Goal: Task Accomplishment & Management: Use online tool/utility

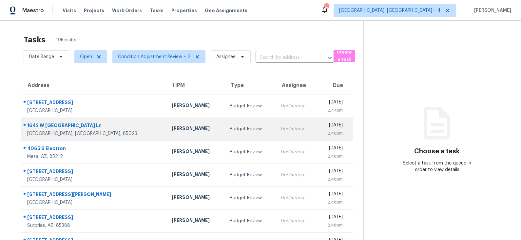
scroll to position [101, 0]
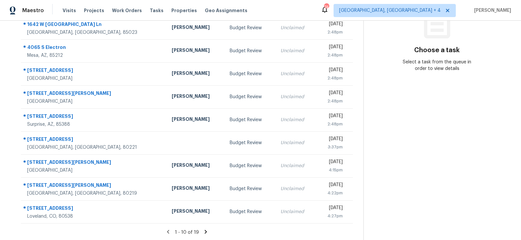
click at [205, 230] on icon at bounding box center [206, 231] width 2 height 4
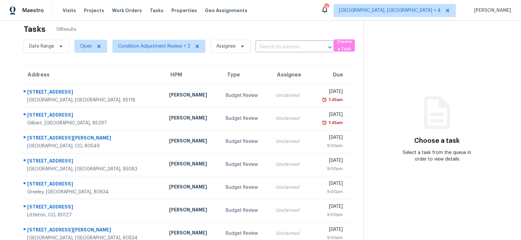
scroll to position [9, 0]
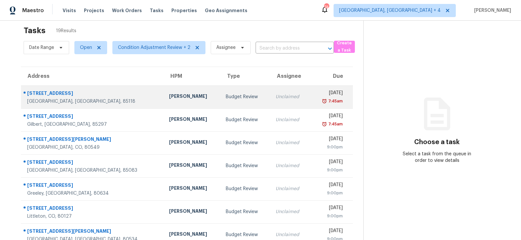
click at [221, 98] on td "Budget Review" at bounding box center [246, 96] width 50 height 23
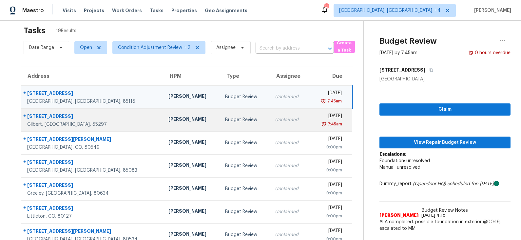
click at [220, 118] on td "Budget Review" at bounding box center [245, 119] width 50 height 23
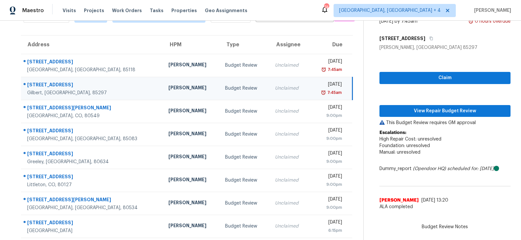
scroll to position [78, 0]
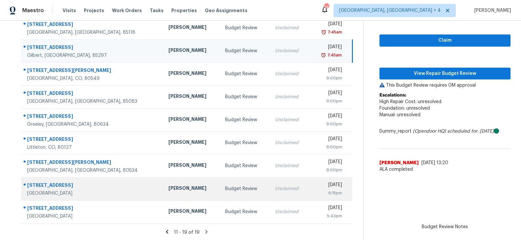
click at [177, 189] on td "[PERSON_NAME]" at bounding box center [191, 188] width 57 height 23
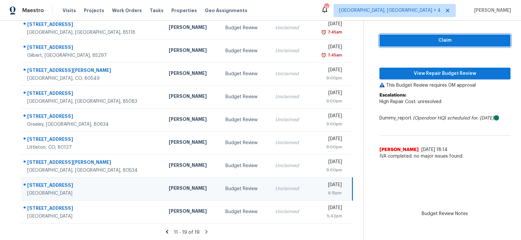
click at [431, 42] on span "Claim" at bounding box center [445, 40] width 121 height 8
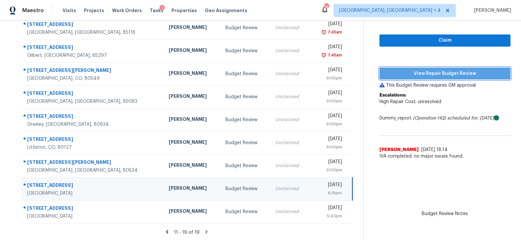
click at [428, 74] on span "View Repair Budget Review" at bounding box center [445, 74] width 121 height 8
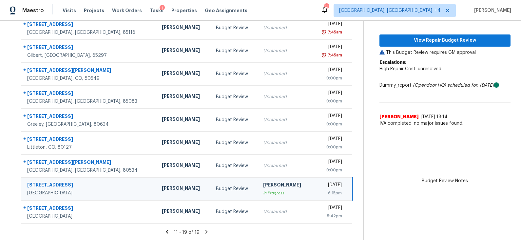
click at [168, 231] on icon at bounding box center [167, 231] width 2 height 4
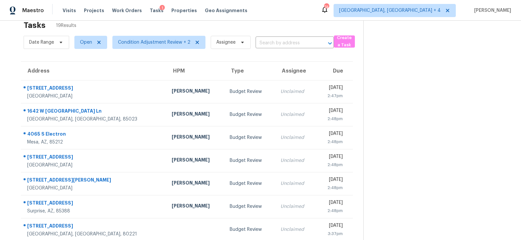
scroll to position [0, 0]
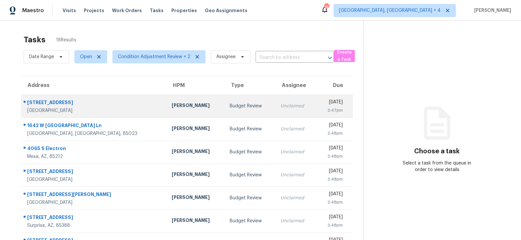
click at [167, 100] on td "Brian Borntrager" at bounding box center [196, 105] width 58 height 23
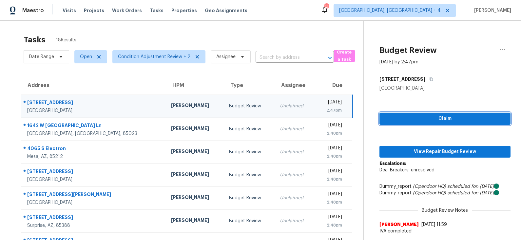
click at [437, 117] on span "Claim" at bounding box center [445, 118] width 121 height 8
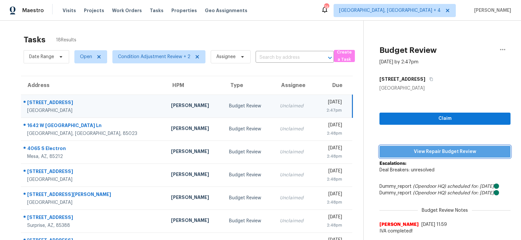
click at [428, 148] on span "View Repair Budget Review" at bounding box center [445, 152] width 121 height 8
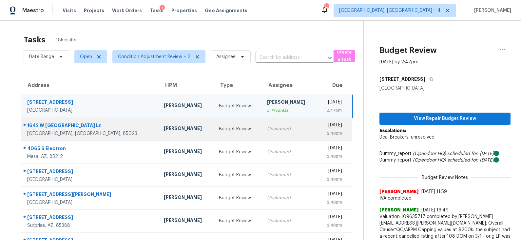
click at [186, 130] on td "Jeremy Van Kirk" at bounding box center [186, 128] width 55 height 23
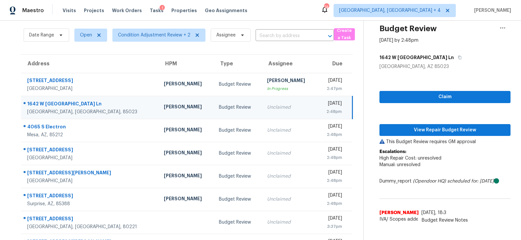
scroll to position [21, 0]
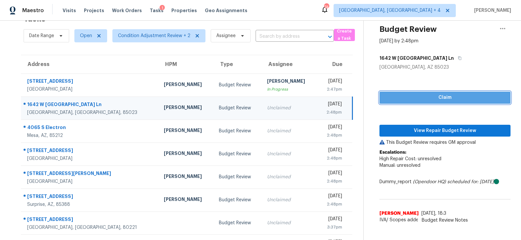
click at [417, 99] on span "Claim" at bounding box center [445, 97] width 121 height 8
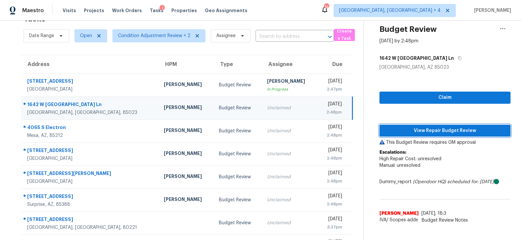
click at [410, 127] on span "View Repair Budget Review" at bounding box center [445, 131] width 121 height 8
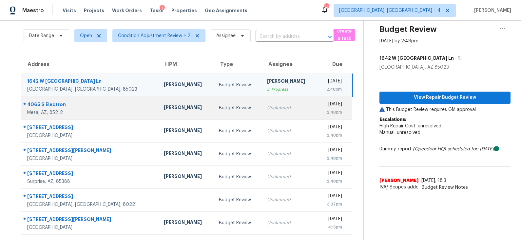
click at [214, 103] on td "Budget Review" at bounding box center [238, 107] width 48 height 23
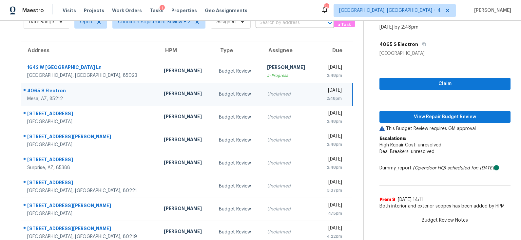
scroll to position [38, 0]
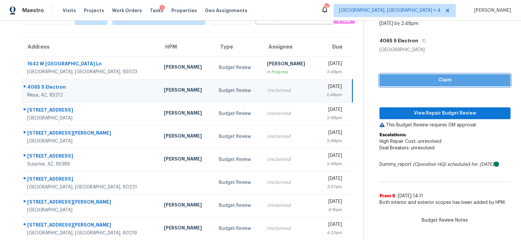
click at [426, 81] on span "Claim" at bounding box center [445, 80] width 121 height 8
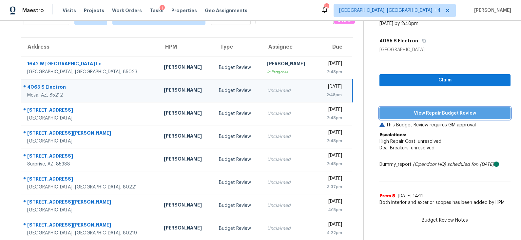
click at [425, 114] on span "View Repair Budget Review" at bounding box center [445, 113] width 121 height 8
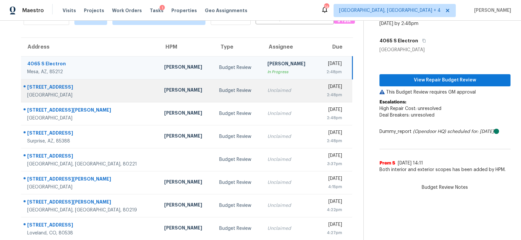
click at [219, 89] on div "Budget Review" at bounding box center [238, 90] width 38 height 7
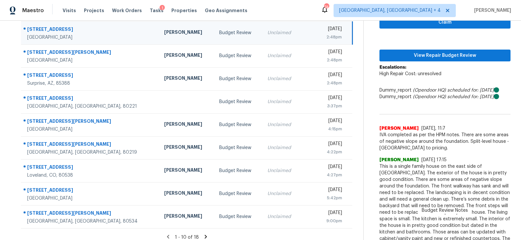
scroll to position [78, 0]
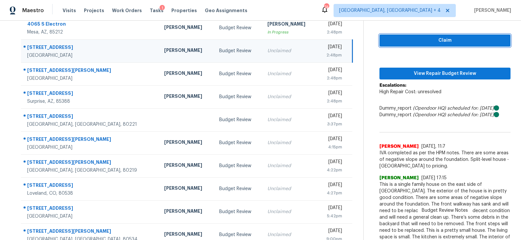
click at [431, 41] on span "Claim" at bounding box center [445, 40] width 121 height 8
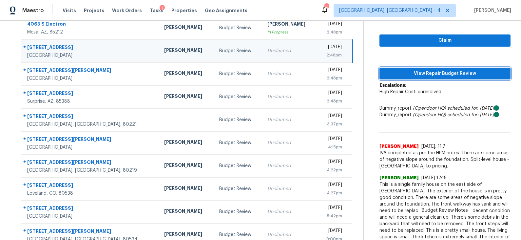
click at [421, 72] on span "View Repair Budget Review" at bounding box center [445, 74] width 121 height 8
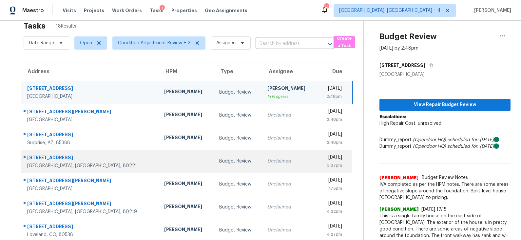
scroll to position [0, 0]
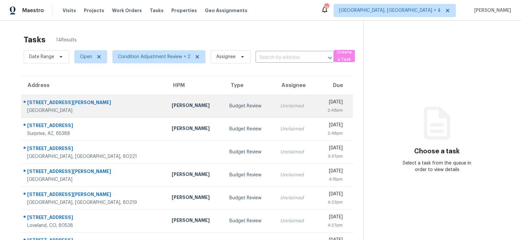
click at [229, 109] on div "Budget Review" at bounding box center [249, 106] width 40 height 7
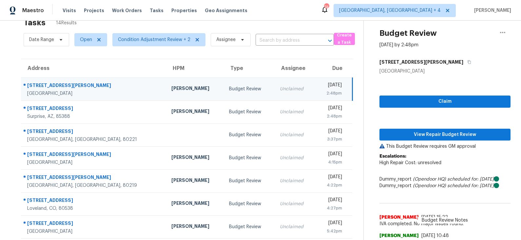
scroll to position [22, 0]
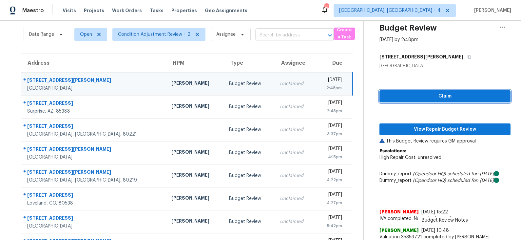
click at [414, 96] on span "Claim" at bounding box center [445, 96] width 121 height 8
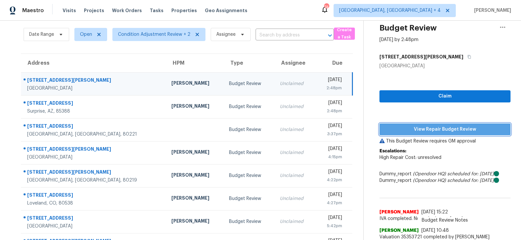
click at [415, 130] on span "View Repair Budget Review" at bounding box center [445, 129] width 121 height 8
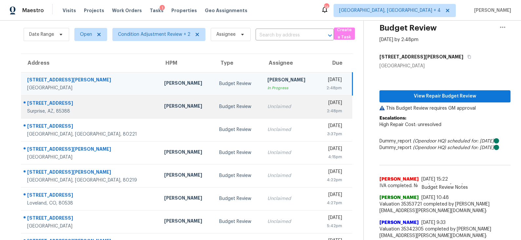
scroll to position [0, 0]
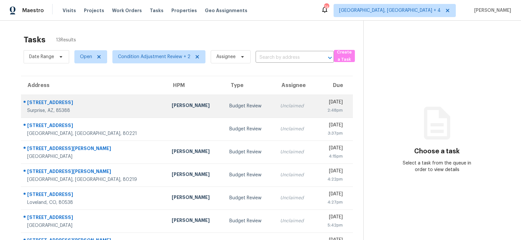
click at [229, 106] on div "Budget Review" at bounding box center [249, 106] width 40 height 7
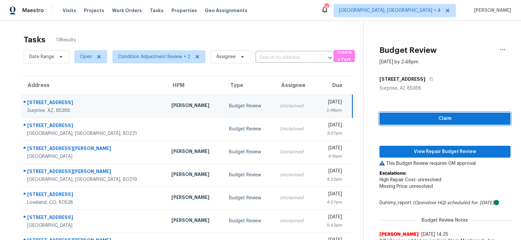
click at [419, 116] on span "Claim" at bounding box center [445, 118] width 121 height 8
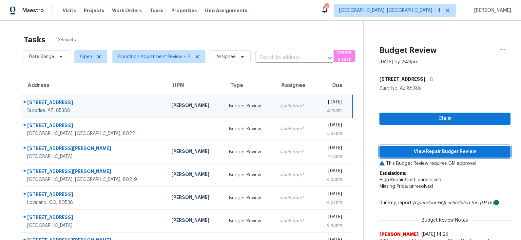
click at [413, 150] on span "View Repair Budget Review" at bounding box center [445, 152] width 121 height 8
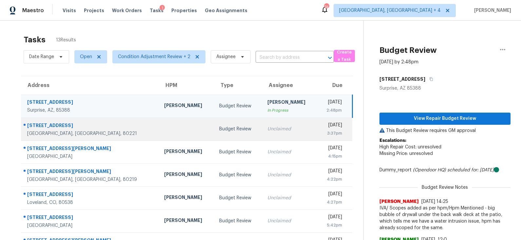
click at [219, 127] on div "Budget Review" at bounding box center [238, 129] width 38 height 7
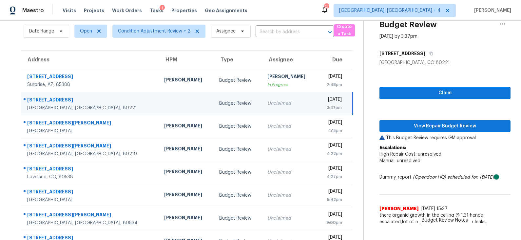
scroll to position [24, 0]
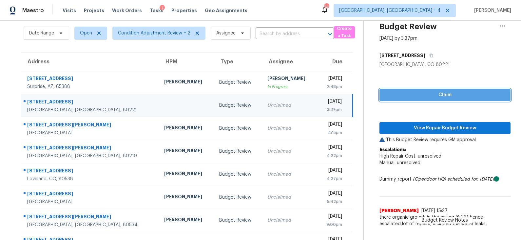
click at [426, 94] on span "Claim" at bounding box center [445, 95] width 121 height 8
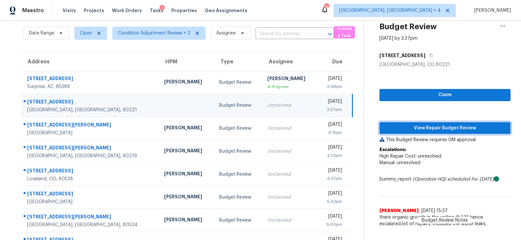
click at [421, 128] on span "View Repair Budget Review" at bounding box center [445, 128] width 121 height 8
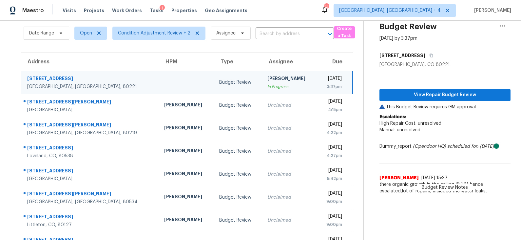
click at [269, 84] on div "In Progress" at bounding box center [290, 86] width 45 height 7
click at [503, 26] on icon "button" at bounding box center [502, 25] width 5 height 1
click at [474, 37] on div "Unclaim this task" at bounding box center [465, 38] width 51 height 7
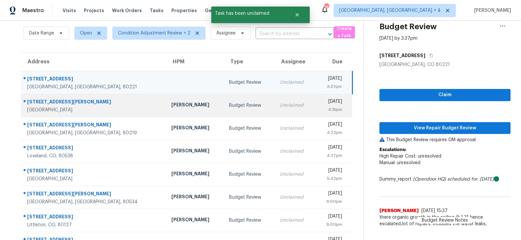
click at [229, 108] on div "Budget Review" at bounding box center [249, 105] width 40 height 7
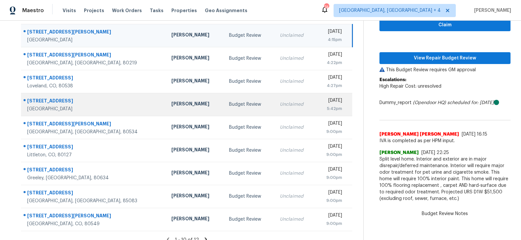
scroll to position [101, 0]
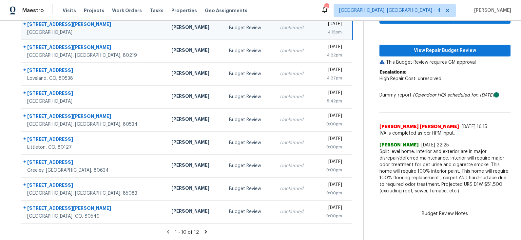
click at [205, 230] on icon at bounding box center [206, 231] width 2 height 4
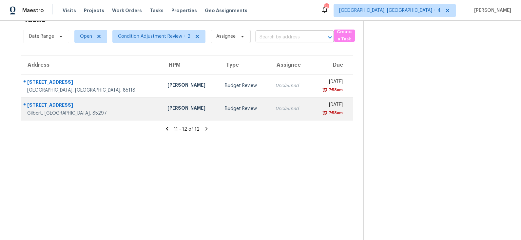
click at [220, 111] on td "Budget Review" at bounding box center [245, 108] width 50 height 23
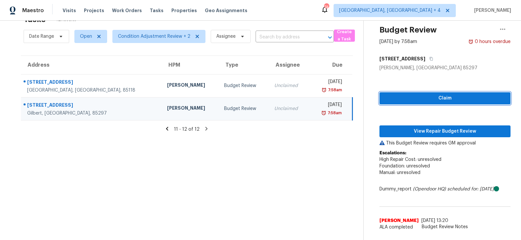
click at [421, 97] on span "Claim" at bounding box center [445, 98] width 121 height 8
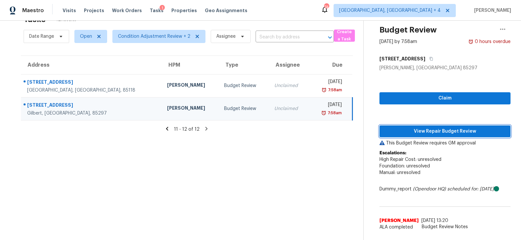
click at [429, 129] on span "View Repair Budget Review" at bounding box center [445, 131] width 121 height 8
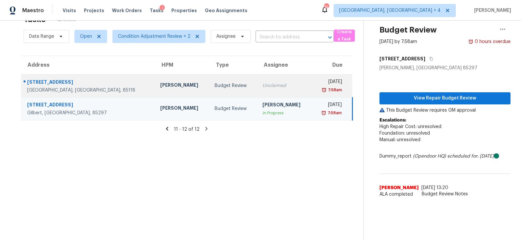
click at [215, 87] on div "Budget Review" at bounding box center [233, 85] width 37 height 7
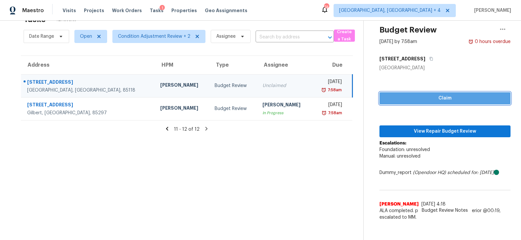
click at [424, 95] on span "Claim" at bounding box center [445, 98] width 121 height 8
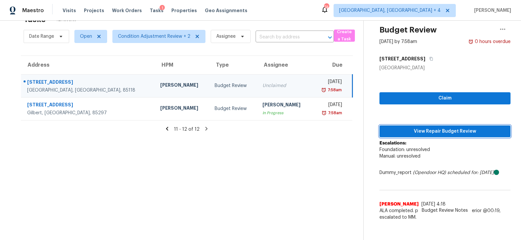
click at [434, 129] on span "View Repair Budget Review" at bounding box center [445, 131] width 121 height 8
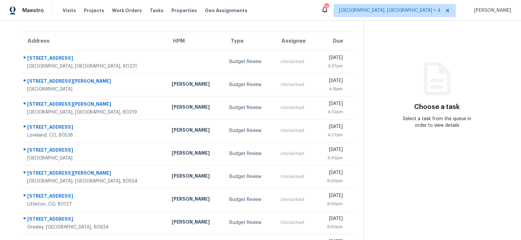
scroll to position [89, 0]
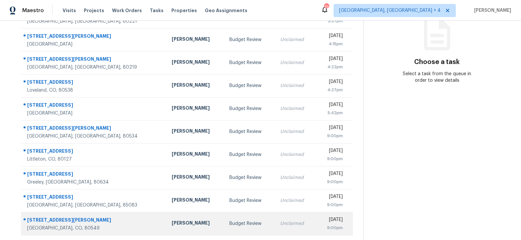
click at [224, 225] on td "Budget Review" at bounding box center [249, 223] width 51 height 23
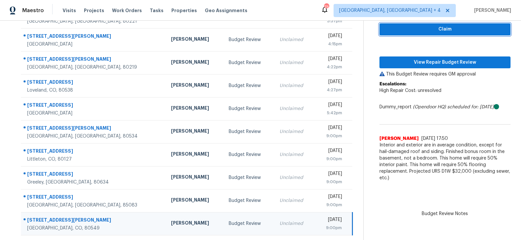
click at [423, 29] on span "Claim" at bounding box center [445, 29] width 121 height 8
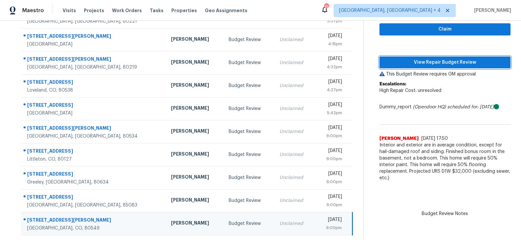
click at [418, 66] on span "View Repair Budget Review" at bounding box center [445, 62] width 121 height 8
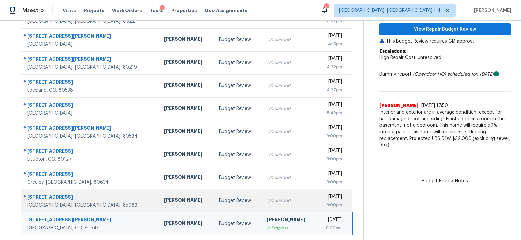
click at [219, 201] on div "Budget Review" at bounding box center [238, 200] width 38 height 7
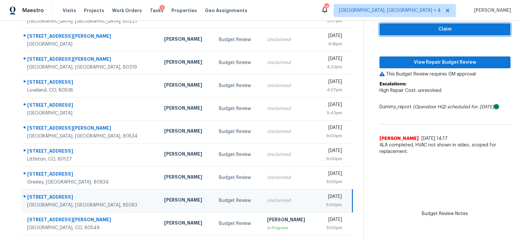
click at [424, 30] on span "Claim" at bounding box center [445, 29] width 121 height 8
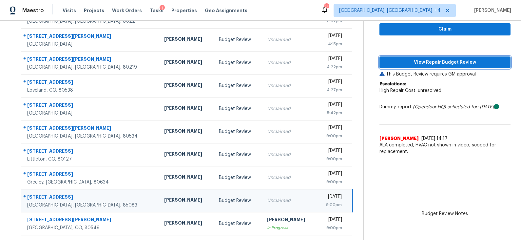
click at [420, 60] on span "View Repair Budget Review" at bounding box center [445, 62] width 121 height 8
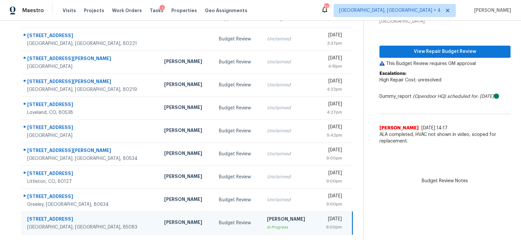
scroll to position [66, 0]
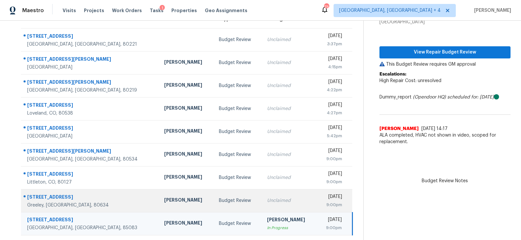
click at [219, 200] on div "Budget Review" at bounding box center [238, 200] width 38 height 7
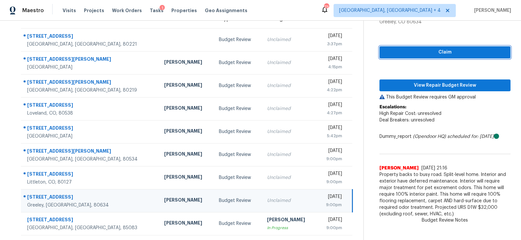
click at [427, 53] on span "Claim" at bounding box center [445, 52] width 121 height 8
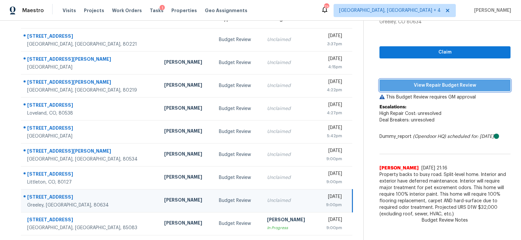
click at [425, 83] on span "View Repair Budget Review" at bounding box center [445, 85] width 121 height 8
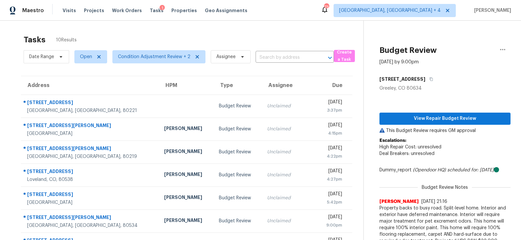
scroll to position [0, 0]
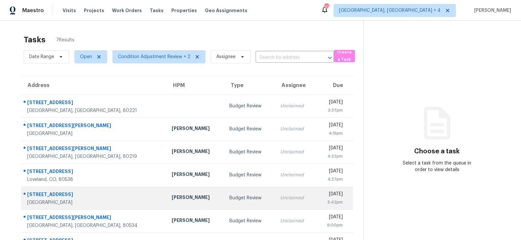
scroll to position [20, 0]
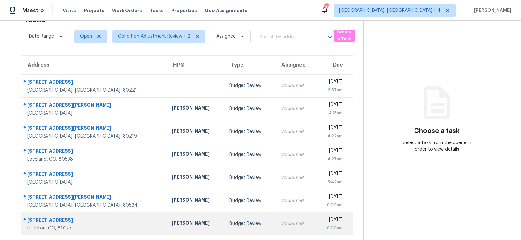
click at [229, 221] on div "Budget Review" at bounding box center [249, 223] width 40 height 7
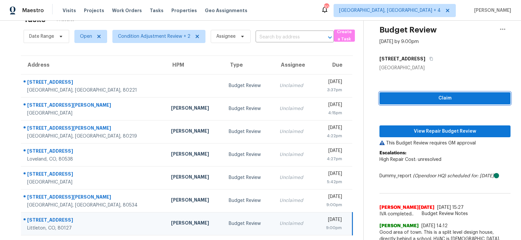
click at [435, 101] on span "Claim" at bounding box center [445, 98] width 121 height 8
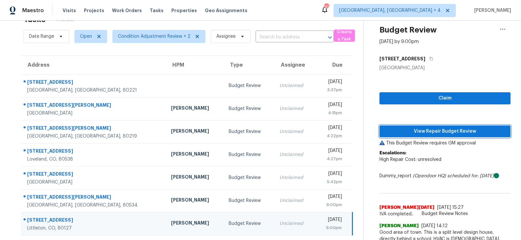
click at [424, 130] on span "View Repair Budget Review" at bounding box center [445, 131] width 121 height 8
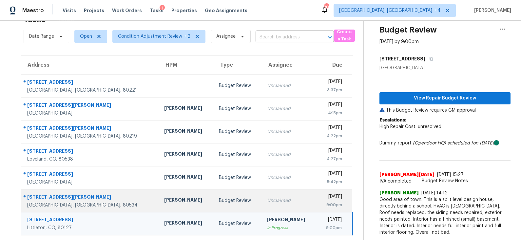
click at [219, 197] on div "Budget Review" at bounding box center [238, 200] width 38 height 7
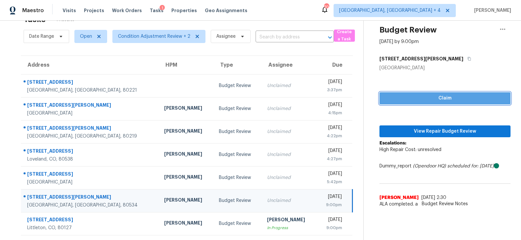
click at [439, 98] on span "Claim" at bounding box center [445, 98] width 121 height 8
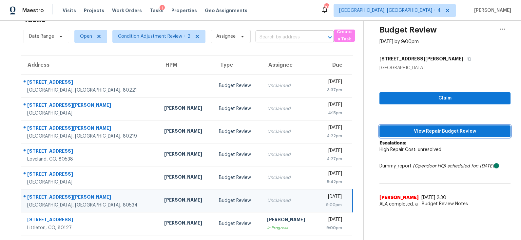
click at [428, 128] on span "View Repair Budget Review" at bounding box center [445, 131] width 121 height 8
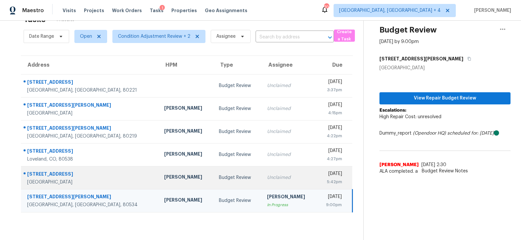
click at [219, 176] on div "Budget Review" at bounding box center [238, 177] width 38 height 7
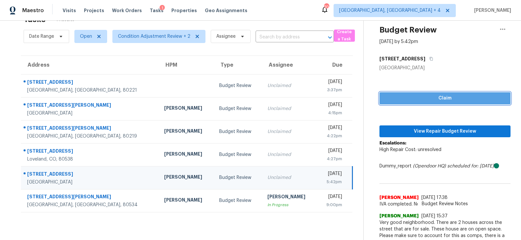
click at [439, 95] on span "Claim" at bounding box center [445, 98] width 121 height 8
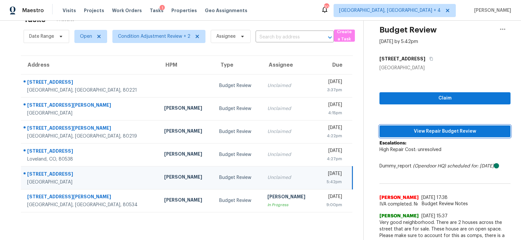
click at [432, 130] on span "View Repair Budget Review" at bounding box center [445, 131] width 121 height 8
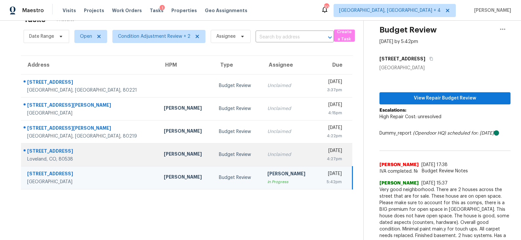
click at [219, 154] on div "Budget Review" at bounding box center [238, 154] width 38 height 7
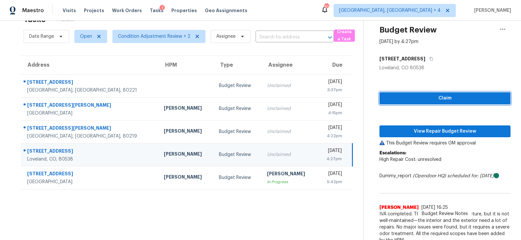
click at [416, 101] on span "Claim" at bounding box center [445, 98] width 121 height 8
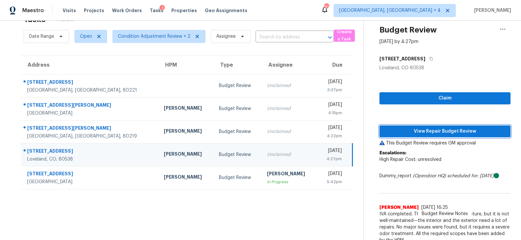
click at [416, 129] on span "View Repair Budget Review" at bounding box center [445, 131] width 121 height 8
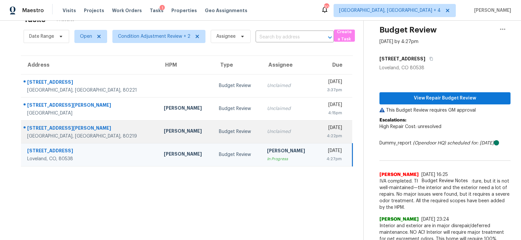
click at [216, 135] on td "Budget Review" at bounding box center [238, 131] width 48 height 23
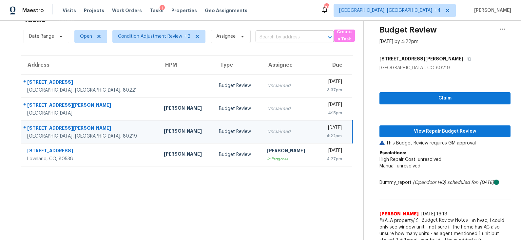
scroll to position [33, 0]
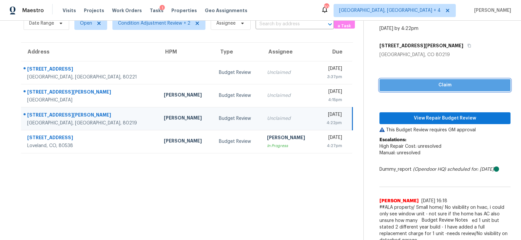
click at [430, 87] on span "Claim" at bounding box center [445, 85] width 121 height 8
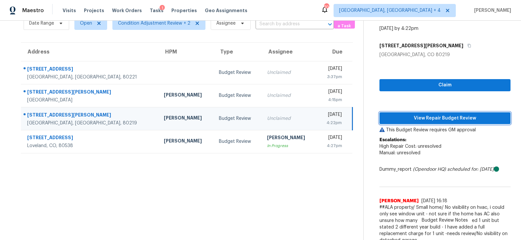
click at [429, 119] on span "View Repair Budget Review" at bounding box center [445, 118] width 121 height 8
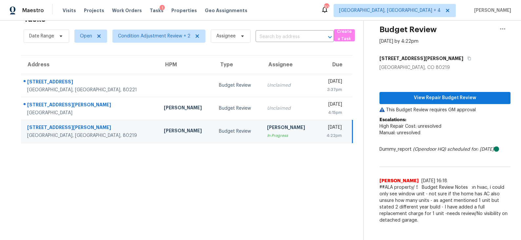
scroll to position [20, 0]
